Goal: Find specific fact: Find specific fact

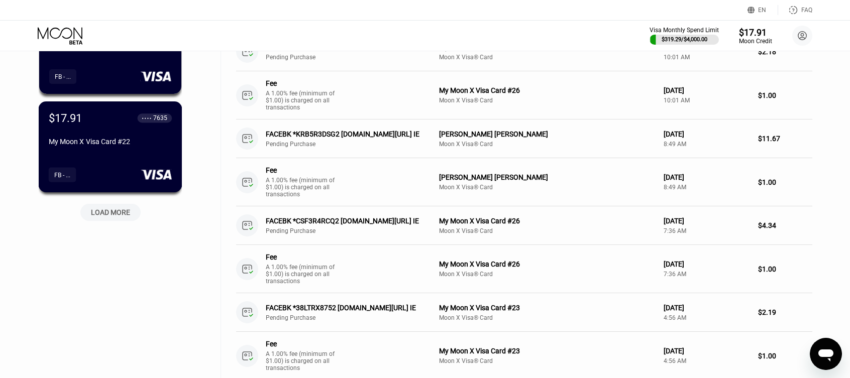
scroll to position [452, 0]
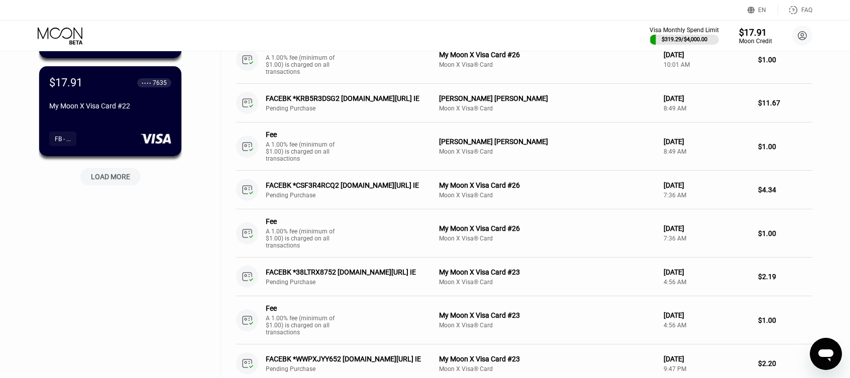
click at [117, 176] on div "LOAD MORE" at bounding box center [110, 176] width 39 height 9
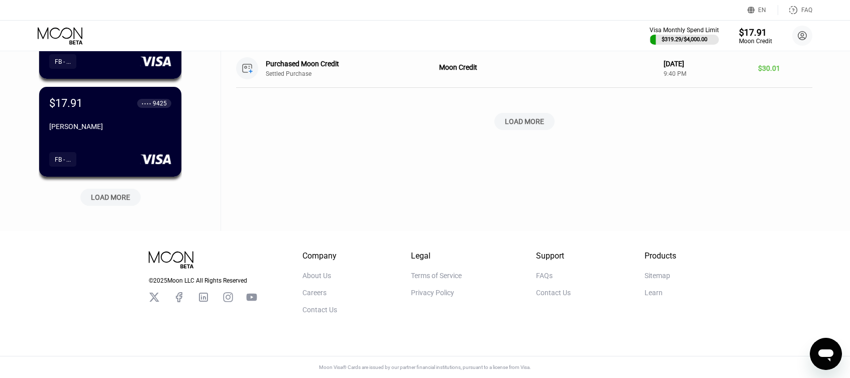
scroll to position [930, 0]
click at [103, 193] on div "LOAD MORE" at bounding box center [110, 197] width 39 height 9
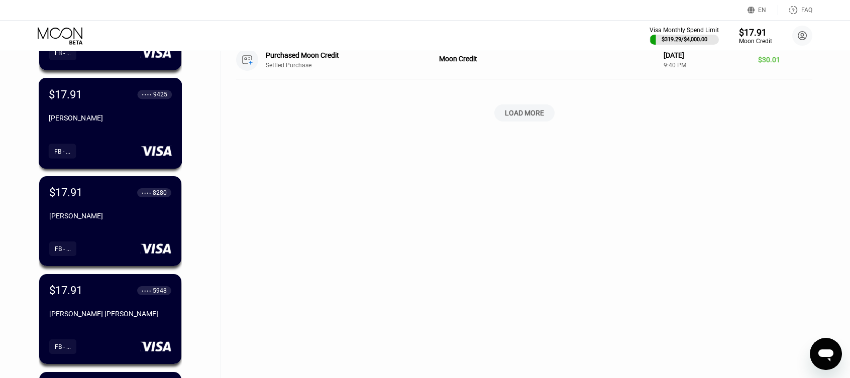
click at [128, 126] on div "[PERSON_NAME]" at bounding box center [110, 120] width 123 height 12
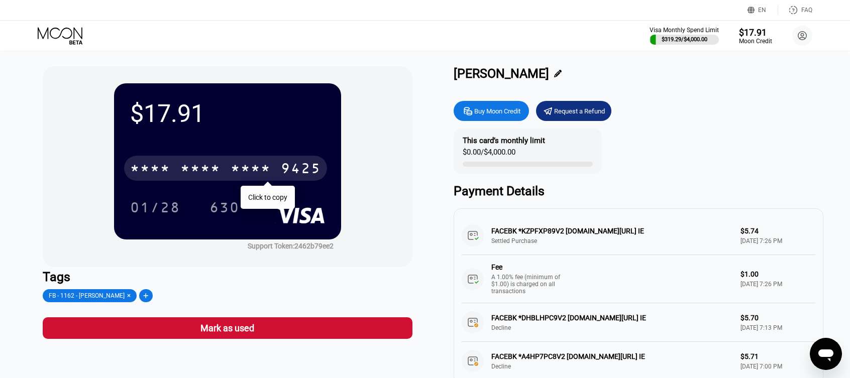
drag, startPoint x: 291, startPoint y: 171, endPoint x: 404, endPoint y: 209, distance: 119.4
click at [291, 170] on div "9425" at bounding box center [301, 170] width 40 height 16
click at [273, 171] on div "[CREDIT_CARD_NUMBER]" at bounding box center [225, 168] width 203 height 25
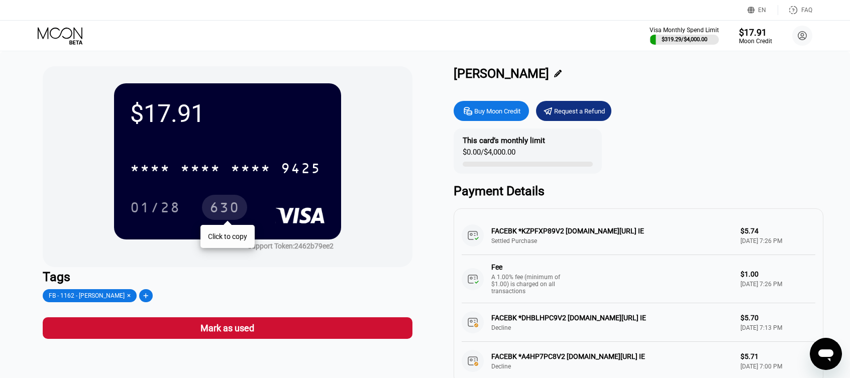
click at [158, 200] on div "01/28" at bounding box center [155, 207] width 65 height 25
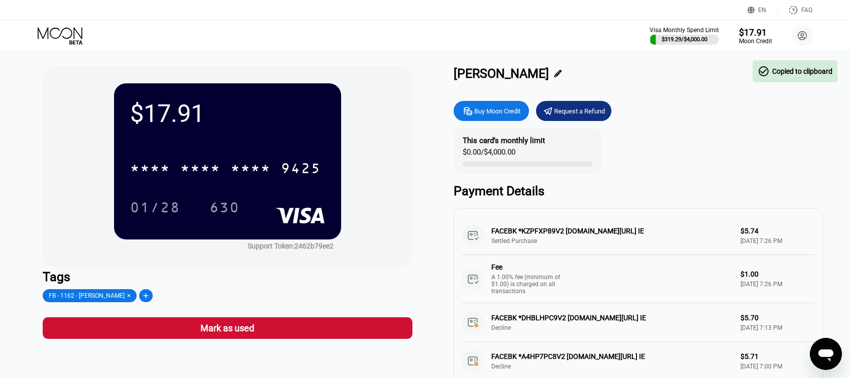
click at [233, 201] on div "630" at bounding box center [224, 207] width 45 height 25
